Goal: Find specific page/section: Find specific page/section

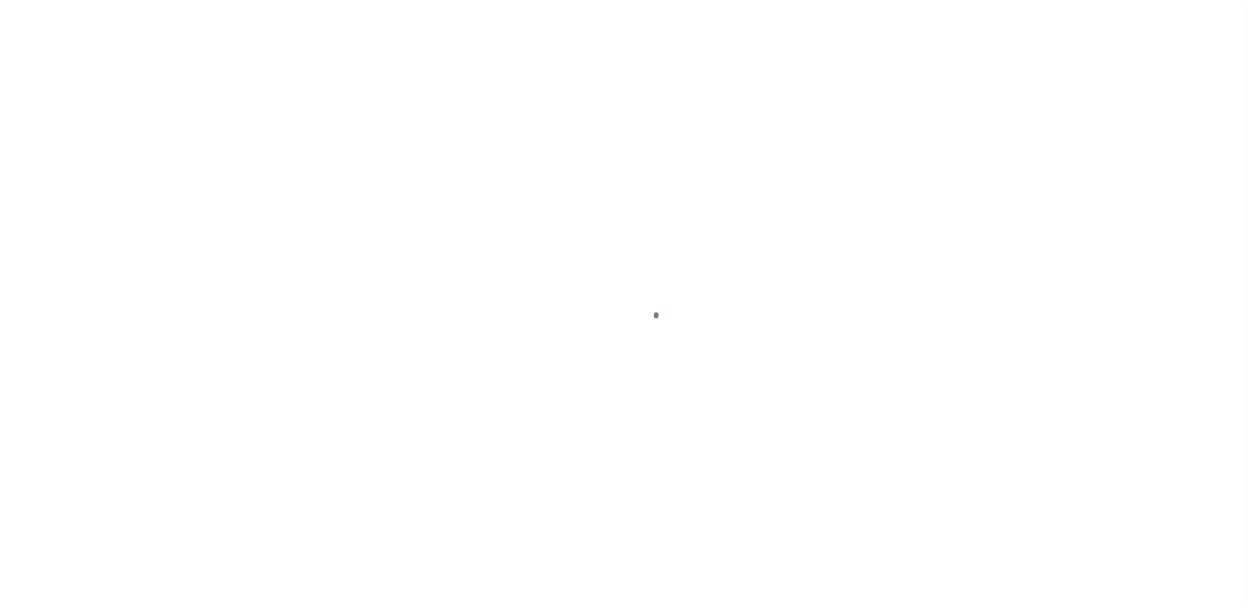
select select "Mixed Portfolio"
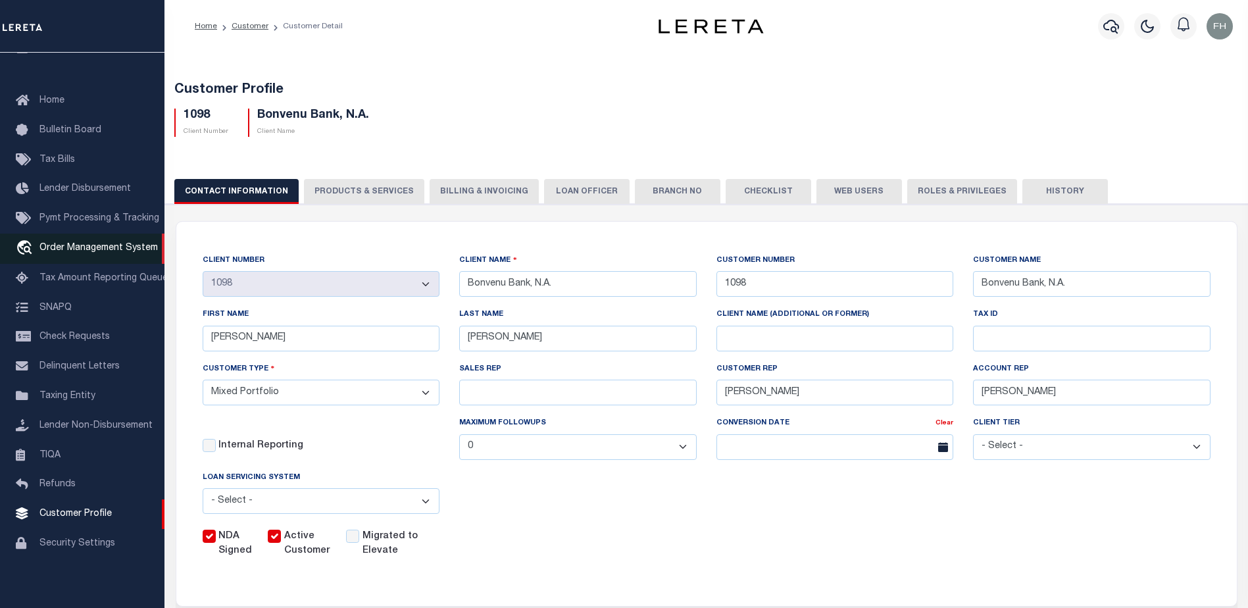
click at [65, 244] on span "Order Management System" at bounding box center [98, 247] width 118 height 9
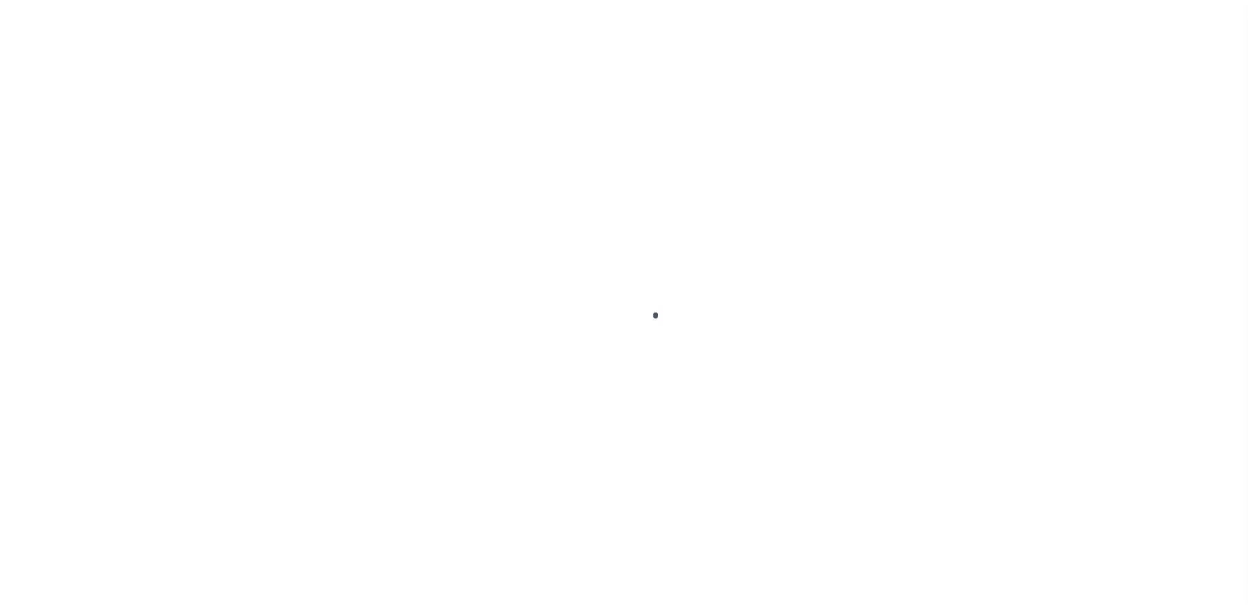
scroll to position [33, 0]
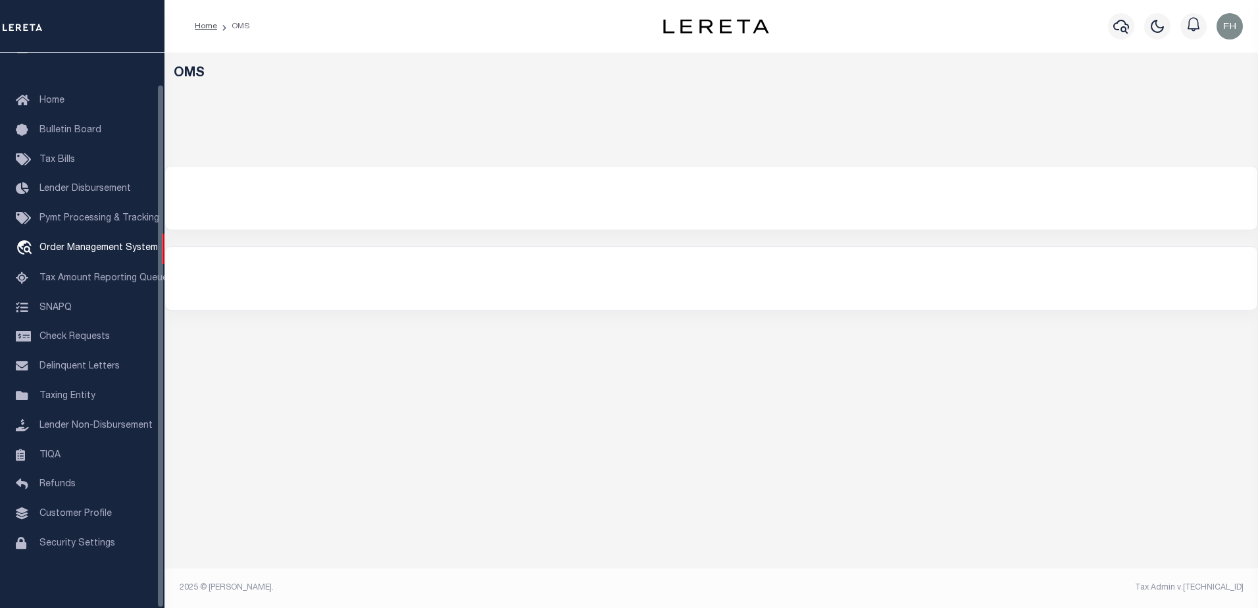
select select "200"
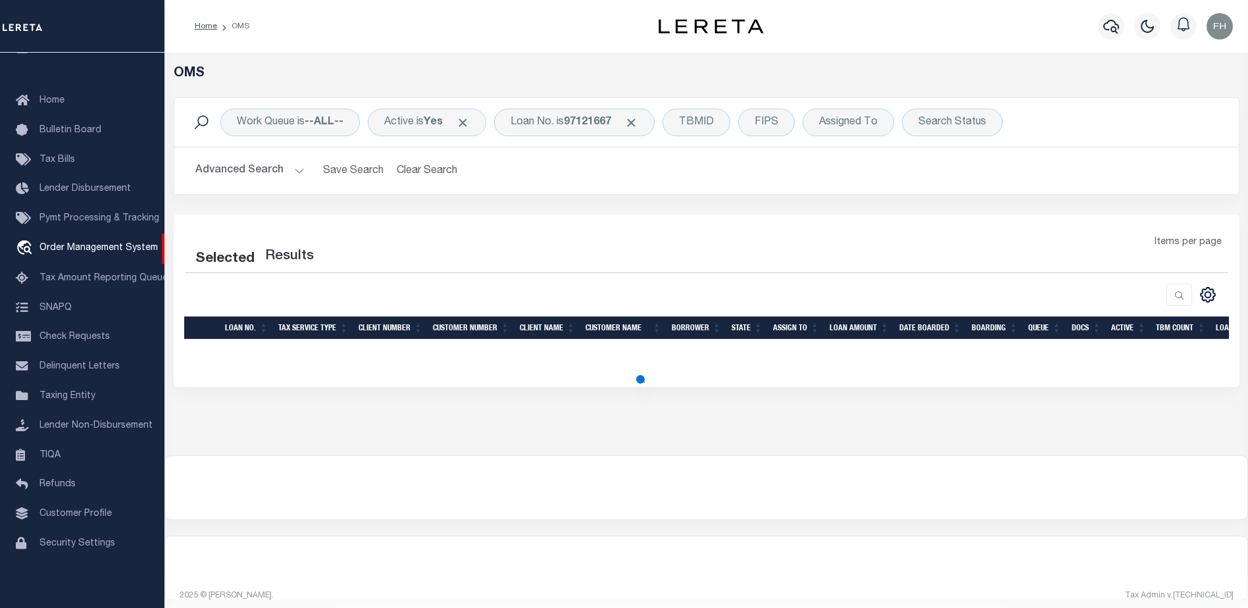
select select "200"
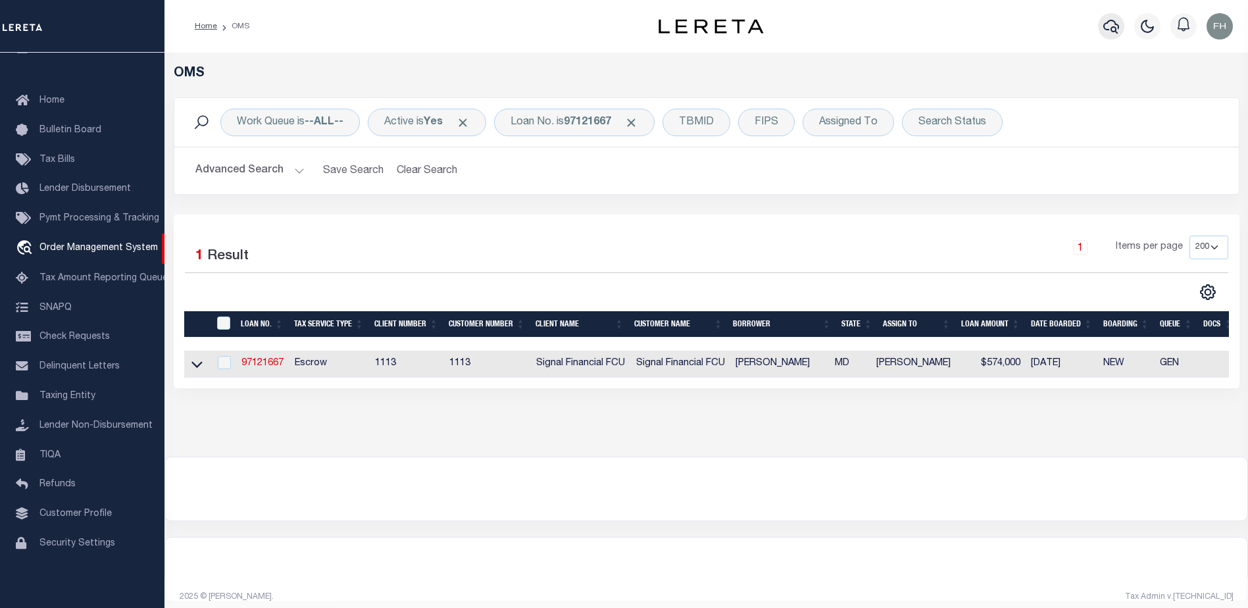
click at [1112, 28] on icon "button" at bounding box center [1111, 27] width 16 height 14
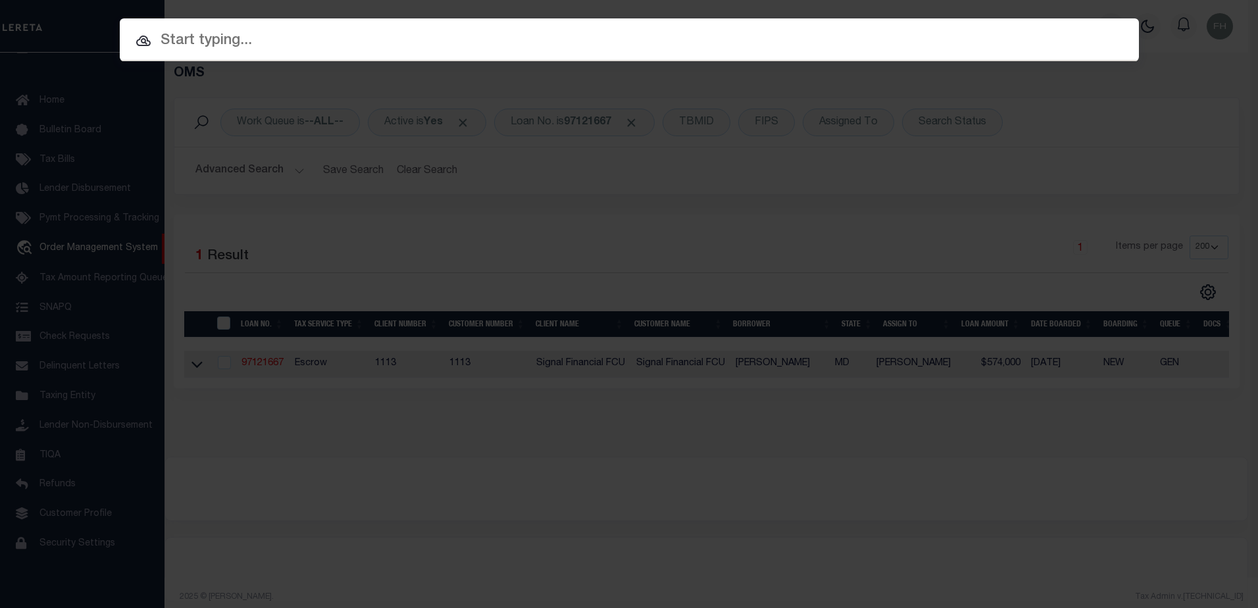
click at [704, 40] on input "text" at bounding box center [629, 41] width 1019 height 23
paste input "[STREET_ADDRESS]"
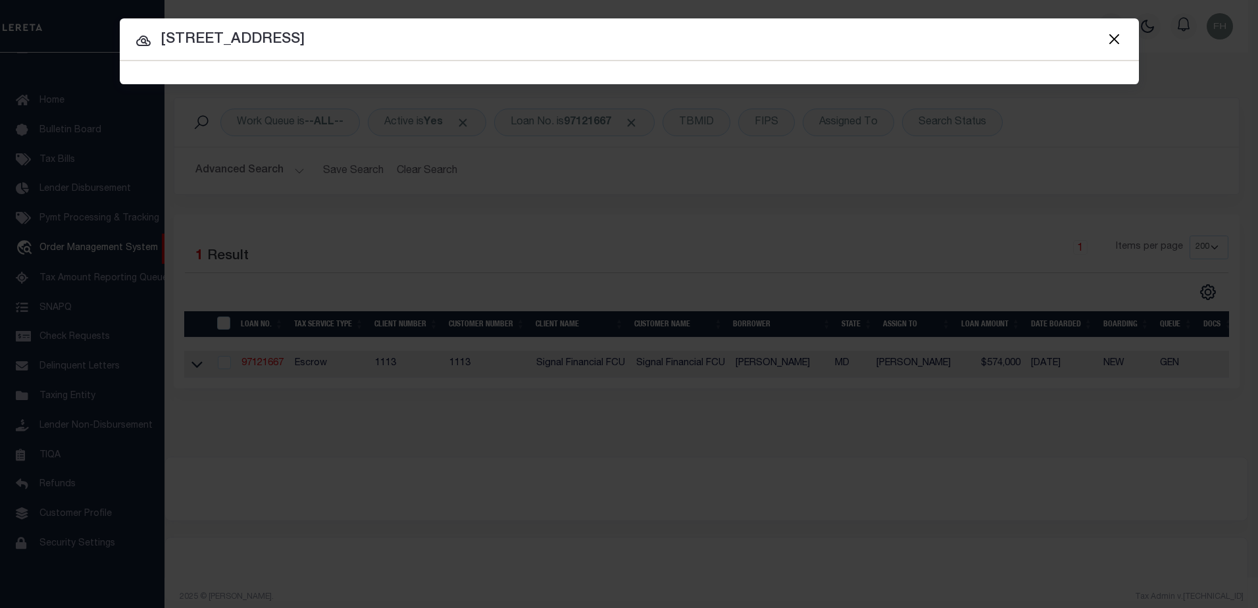
type input "[STREET_ADDRESS]"
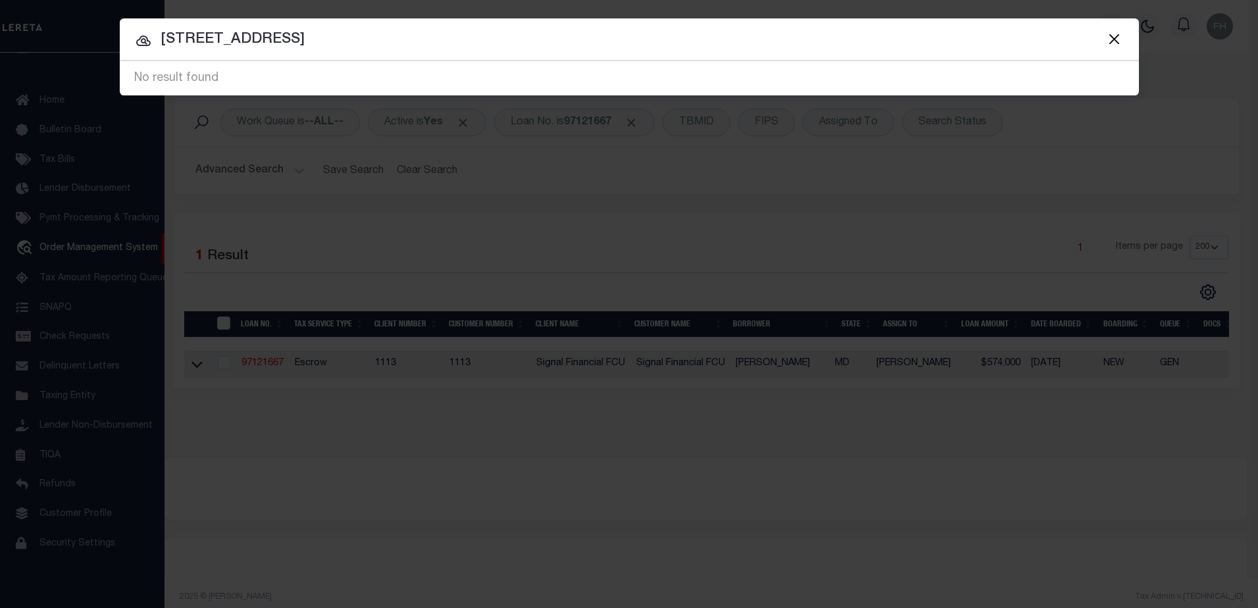
click at [1114, 38] on button "Close" at bounding box center [1114, 38] width 17 height 17
